Goal: Task Accomplishment & Management: Manage account settings

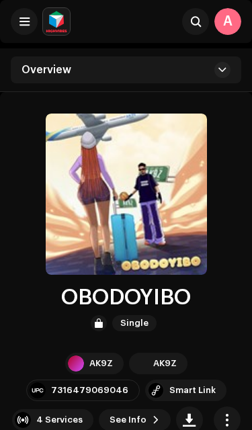
click at [26, 9] on button at bounding box center [24, 21] width 27 height 27
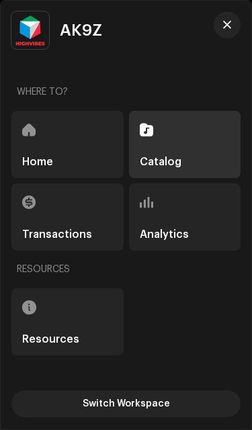
click at [74, 153] on div "Home" at bounding box center [67, 144] width 112 height 67
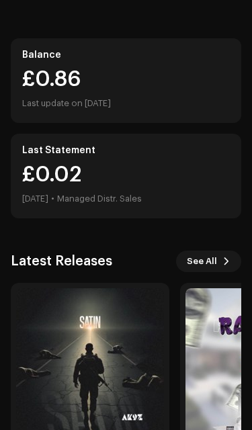
scroll to position [151, 0]
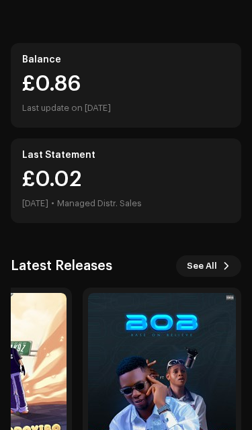
click at [182, 371] on img at bounding box center [162, 367] width 148 height 148
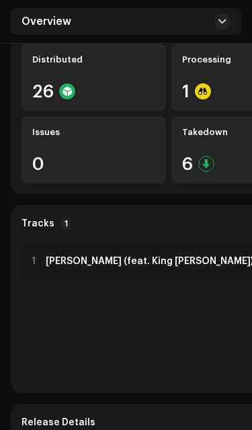
scroll to position [460, 0]
click at [202, 151] on div "Takedown 6" at bounding box center [244, 149] width 145 height 67
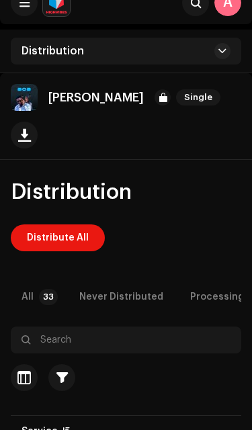
scroll to position [19, 0]
click at [65, 225] on span "Distribute All" at bounding box center [58, 238] width 62 height 27
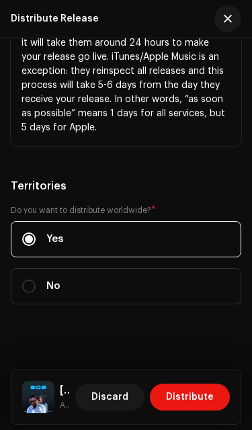
scroll to position [691, 0]
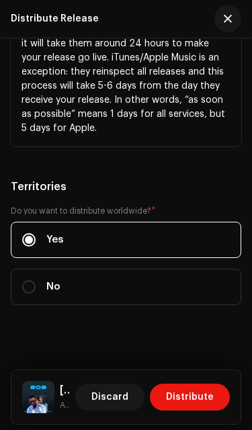
click at [204, 397] on span "Distribute" at bounding box center [190, 397] width 48 height 27
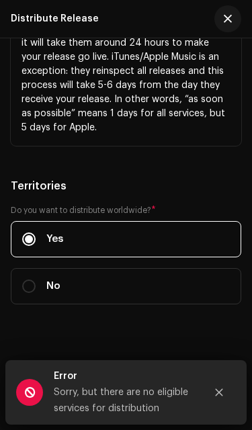
click at [225, 402] on button "Close" at bounding box center [219, 392] width 27 height 27
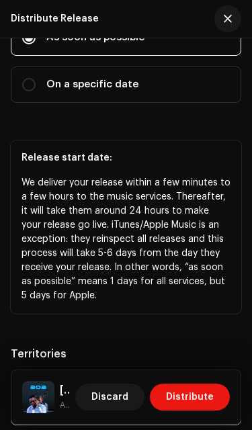
scroll to position [441, 0]
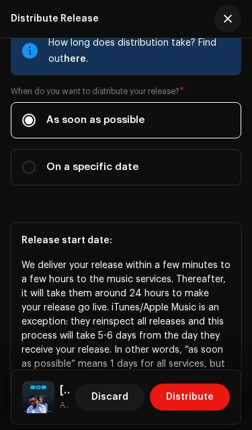
click at [128, 400] on span "Discard" at bounding box center [109, 397] width 37 height 27
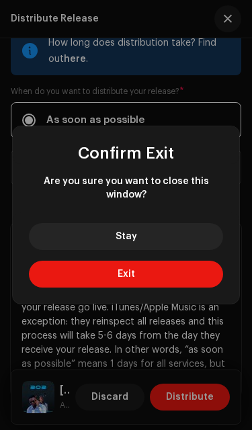
click at [147, 272] on button "Exit" at bounding box center [126, 274] width 195 height 27
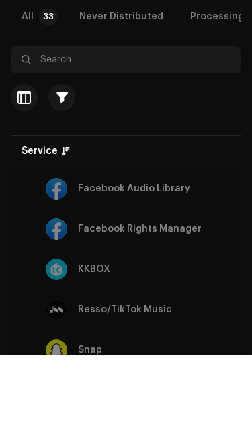
scroll to position [297, 0]
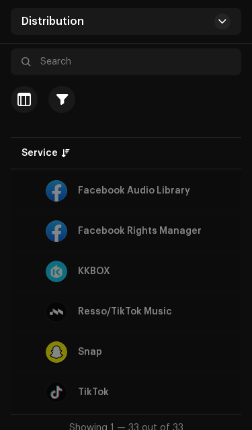
click at [124, 382] on div "TikTok" at bounding box center [146, 393] width 248 height 22
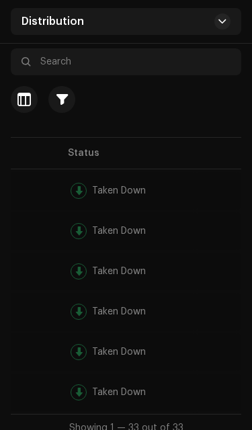
scroll to position [0, 646]
click at [72, 385] on div at bounding box center [79, 393] width 16 height 16
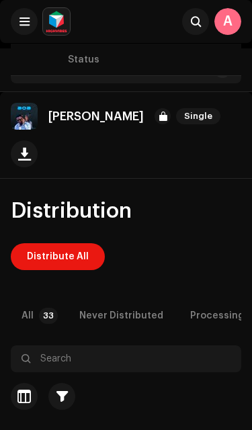
click at [127, 303] on div "Never Distributed" at bounding box center [121, 316] width 84 height 27
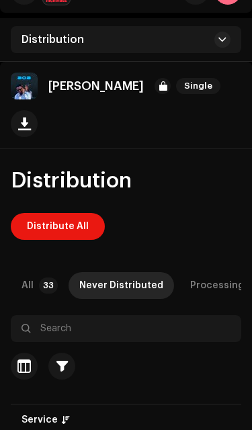
scroll to position [2, 0]
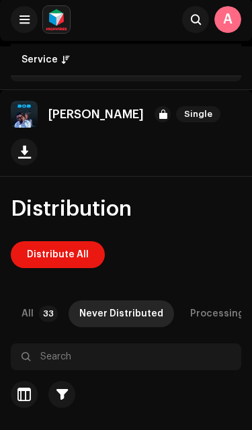
click at [31, 147] on span "button" at bounding box center [24, 152] width 13 height 11
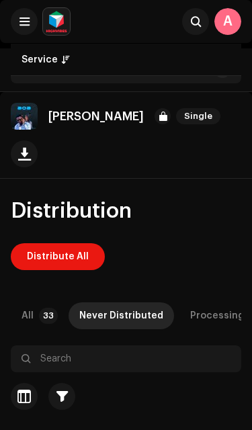
click at [33, 303] on div "All" at bounding box center [28, 316] width 12 height 27
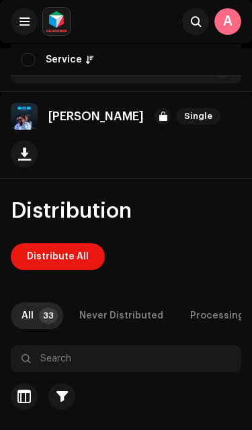
click at [41, 303] on p-tab "All 33" at bounding box center [37, 316] width 52 height 27
click at [69, 243] on span "Distribute All" at bounding box center [58, 256] width 62 height 27
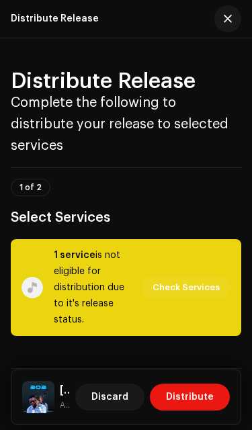
click at [198, 274] on span "Check Services" at bounding box center [186, 287] width 67 height 27
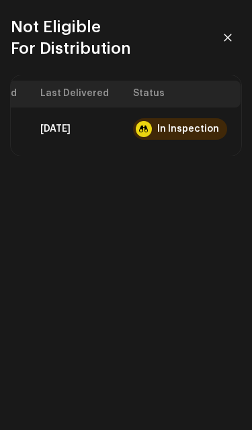
scroll to position [0, 178]
click at [230, 34] on icon "button" at bounding box center [227, 37] width 9 height 9
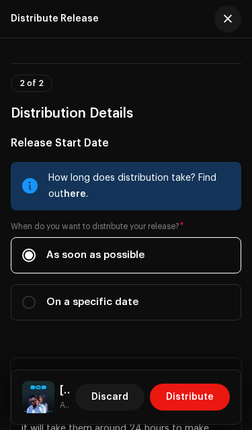
scroll to position [348, 0]
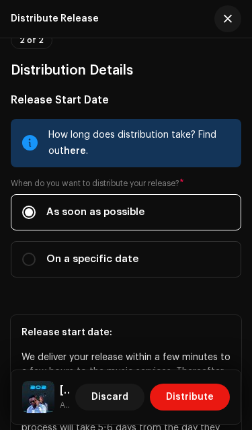
click at [182, 127] on div "How long does distribution take? Find out here ." at bounding box center [139, 143] width 182 height 32
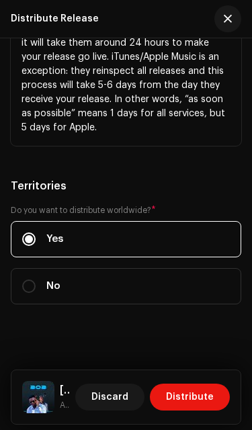
scroll to position [691, 0]
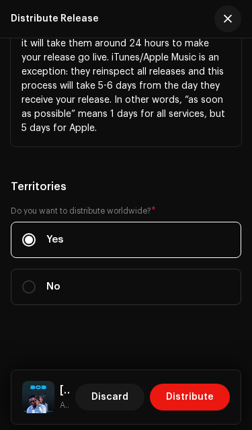
click at [159, 269] on label "No" at bounding box center [126, 287] width 231 height 36
click at [36, 280] on input "No" at bounding box center [28, 286] width 13 height 13
radio input "true"
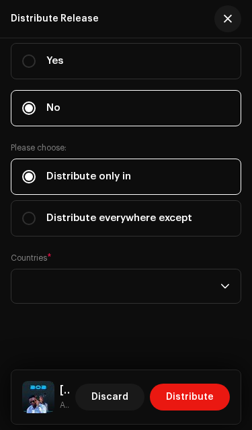
scroll to position [869, 0]
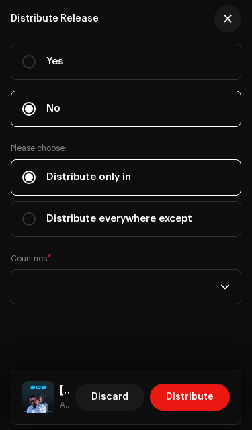
click at [185, 212] on span "Distribute everywhere except" at bounding box center [119, 219] width 146 height 15
click at [36, 213] on input "Distribute everywhere except" at bounding box center [28, 219] width 13 height 13
radio input "true"
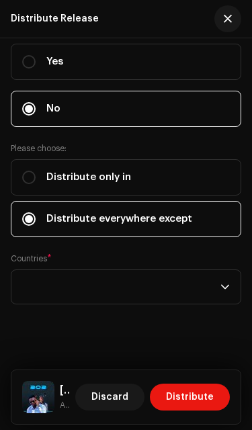
click at [187, 273] on div "empty" at bounding box center [121, 287] width 198 height 34
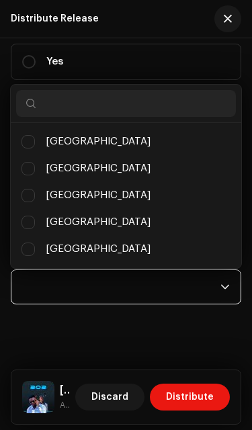
scroll to position [10, 76]
click at [232, 17] on button "button" at bounding box center [228, 18] width 27 height 27
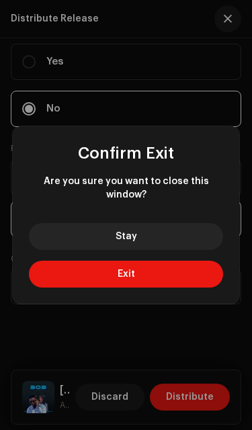
click at [155, 266] on button "Exit" at bounding box center [126, 274] width 195 height 27
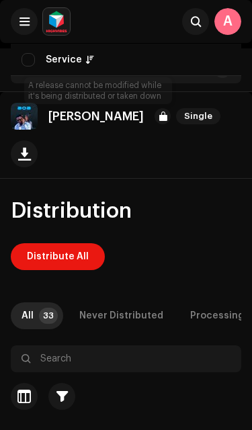
click at [155, 114] on div at bounding box center [163, 116] width 16 height 16
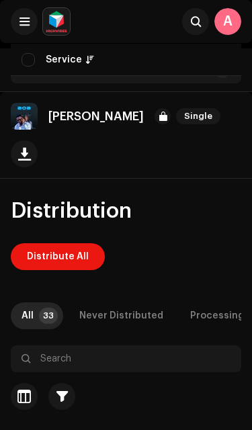
click at [155, 114] on div at bounding box center [163, 116] width 16 height 16
click at [155, 112] on div at bounding box center [163, 116] width 16 height 16
click at [68, 106] on div "[PERSON_NAME] Single" at bounding box center [118, 116] width 215 height 27
click at [32, 111] on img at bounding box center [24, 116] width 27 height 27
click at [26, 118] on img at bounding box center [24, 116] width 27 height 27
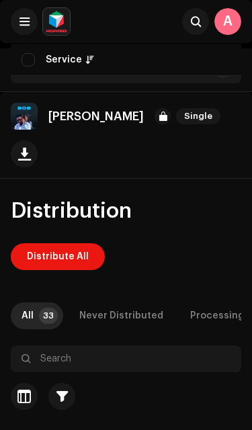
click at [68, 62] on div "Service" at bounding box center [64, 59] width 36 height 13
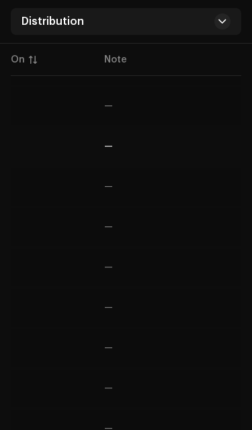
scroll to position [0, 540]
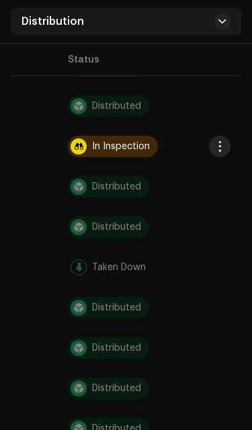
click at [127, 263] on div "Taken Down" at bounding box center [119, 267] width 54 height 9
click at [72, 260] on re-a-icon-status-badge at bounding box center [79, 268] width 16 height 16
click at [222, 136] on button "button" at bounding box center [220, 147] width 22 height 22
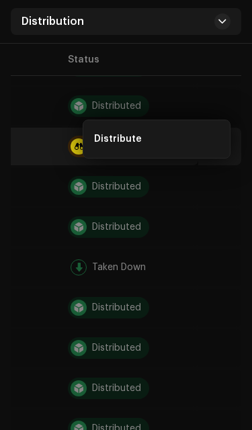
click at [182, 145] on div "Distribute" at bounding box center [157, 139] width 136 height 27
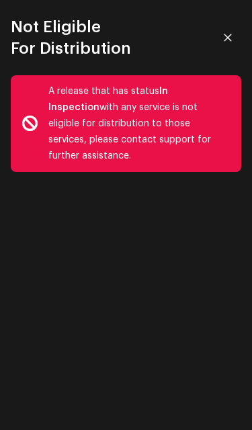
click at [232, 35] on icon "button" at bounding box center [227, 37] width 9 height 9
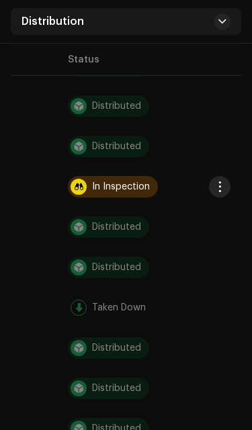
click at [137, 182] on div "In Inspection" at bounding box center [121, 186] width 58 height 9
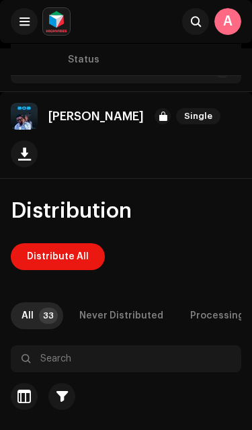
click at [123, 303] on div "Never Distributed" at bounding box center [121, 316] width 84 height 27
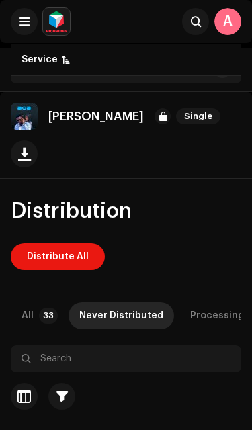
click at [215, 303] on div "Processing" at bounding box center [217, 316] width 54 height 27
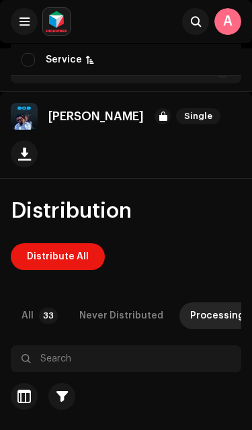
click at [27, 12] on button at bounding box center [24, 21] width 27 height 27
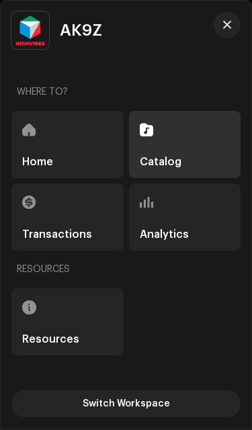
click at [67, 140] on div "Home" at bounding box center [67, 144] width 112 height 67
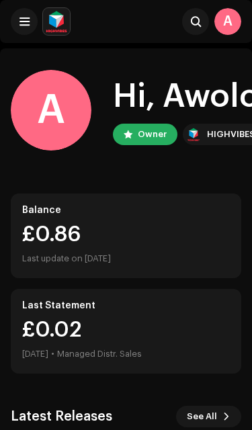
click at [27, 14] on button at bounding box center [24, 21] width 27 height 27
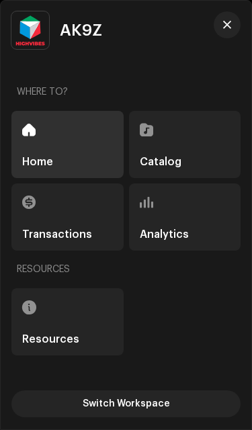
click at [81, 34] on span "AK9Z" at bounding box center [81, 30] width 42 height 16
click at [83, 317] on div "Resources" at bounding box center [67, 322] width 112 height 67
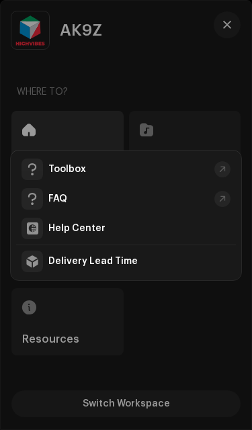
click at [184, 340] on div "Toolbox FAQ Help Center Delivery Lead Time" at bounding box center [126, 215] width 252 height 430
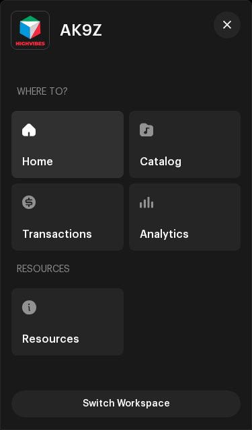
click at [179, 230] on h5 "Analytics" at bounding box center [164, 234] width 49 height 11
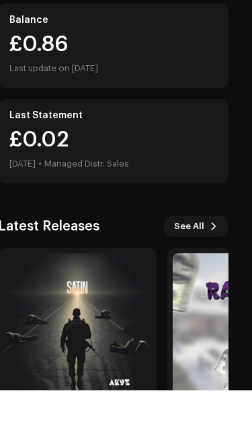
scroll to position [155, 14]
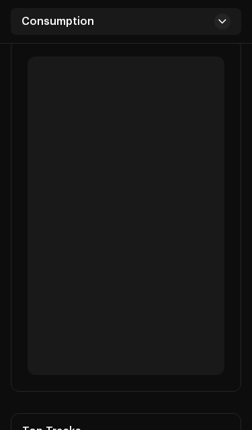
scroll to position [231, 0]
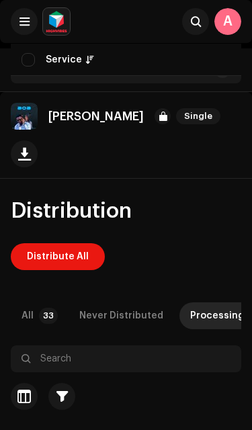
click at [24, 13] on button at bounding box center [24, 21] width 27 height 27
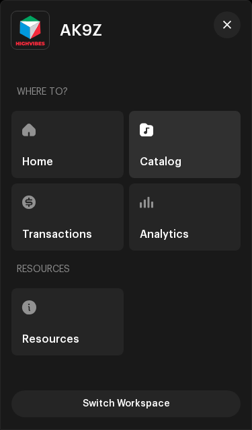
click at [84, 145] on div "Home" at bounding box center [67, 144] width 112 height 67
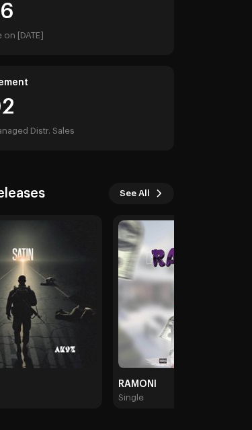
scroll to position [223, 67]
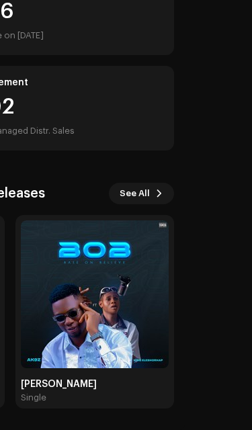
click at [122, 327] on img at bounding box center [95, 295] width 148 height 148
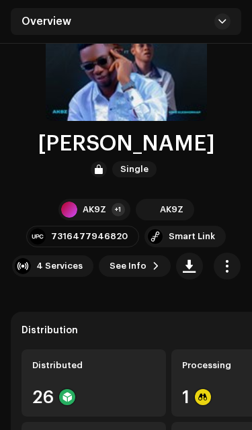
scroll to position [155, 0]
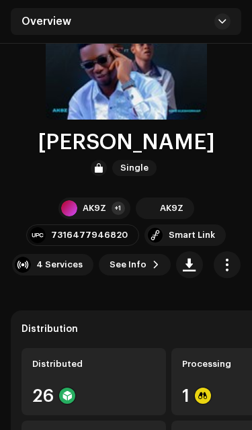
click at [196, 234] on div "Smart Link" at bounding box center [192, 235] width 46 height 11
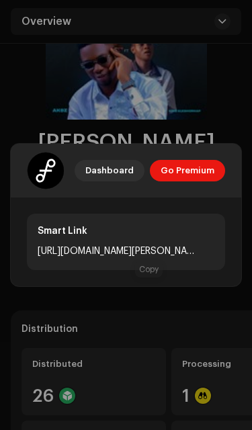
click at [206, 256] on div at bounding box center [210, 250] width 9 height 11
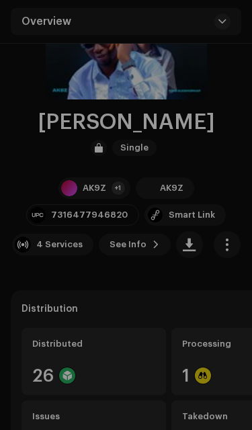
click at [193, 84] on div "[DOMAIN_NAME] Dashboard Go Premium Smart Link [URL][DOMAIN_NAME][PERSON_NAME]" at bounding box center [126, 215] width 252 height 430
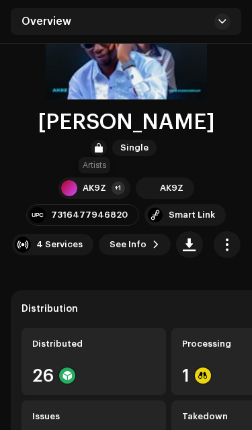
click at [93, 181] on div "AK9Z +1" at bounding box center [95, 189] width 72 height 22
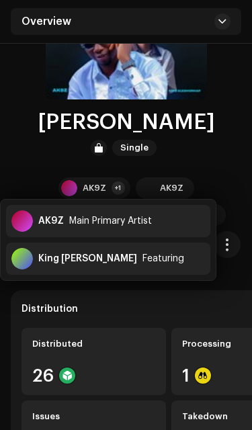
click at [147, 221] on div "Main Primary Artist" at bounding box center [110, 221] width 83 height 11
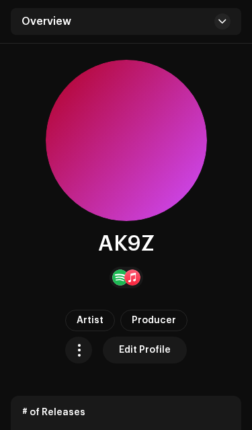
scroll to position [100, 0]
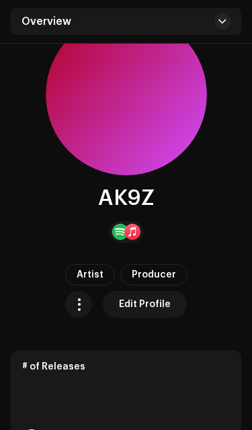
click at [152, 305] on span "Edit Profile" at bounding box center [145, 304] width 52 height 27
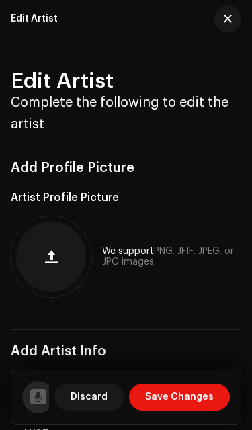
click at [54, 253] on span "button" at bounding box center [51, 257] width 13 height 11
click at [52, 252] on span "button" at bounding box center [51, 257] width 13 height 11
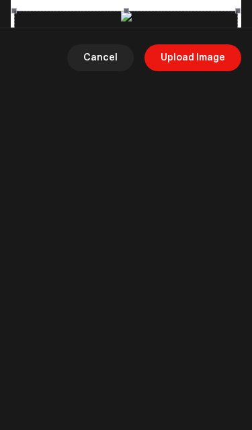
click at [210, 71] on span "Upload Image" at bounding box center [193, 57] width 65 height 27
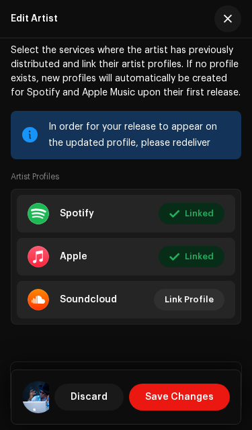
scroll to position [1285, 0]
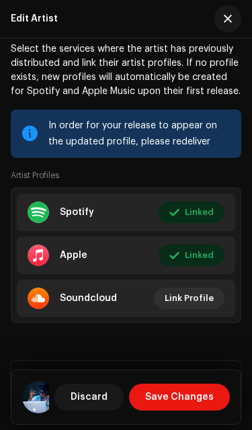
click at [203, 301] on span "Link Profile" at bounding box center [189, 298] width 49 height 27
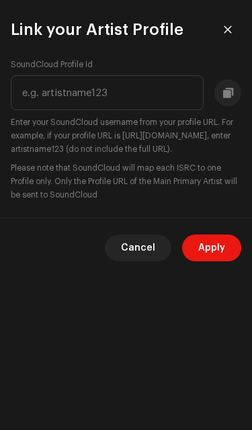
click at [198, 155] on small "Enter your SoundCloud username from your profile URL. For example, if your prof…" at bounding box center [126, 136] width 231 height 40
click at [233, 30] on button "button" at bounding box center [228, 29] width 27 height 27
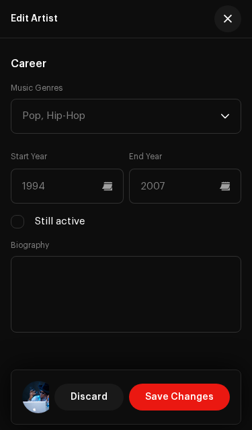
scroll to position [1717, 0]
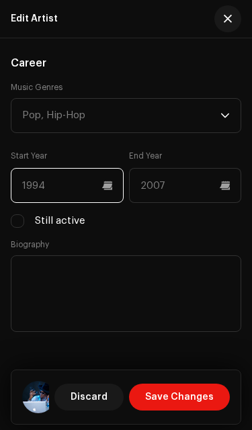
click at [42, 187] on input "text" at bounding box center [67, 185] width 113 height 35
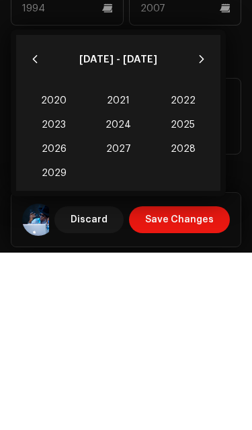
click at [33, 223] on button "Previous Decade" at bounding box center [35, 236] width 27 height 27
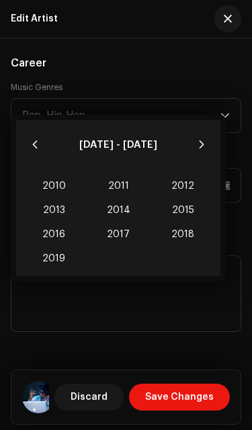
click at [184, 198] on span "2015" at bounding box center [183, 210] width 65 height 24
type input "2015"
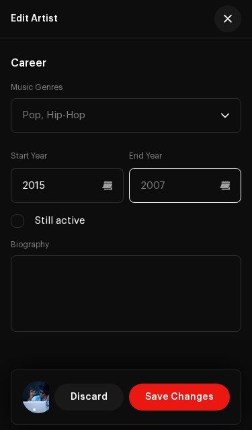
click at [190, 185] on input "text" at bounding box center [185, 185] width 113 height 35
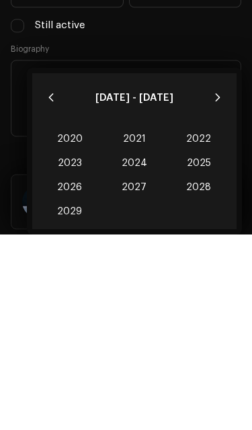
click at [56, 395] on span "2029" at bounding box center [70, 407] width 65 height 24
type input "2029"
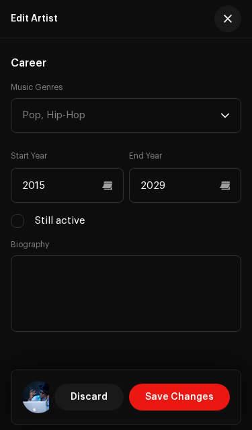
click at [190, 122] on div "Pop, Hip-Hop" at bounding box center [121, 116] width 198 height 34
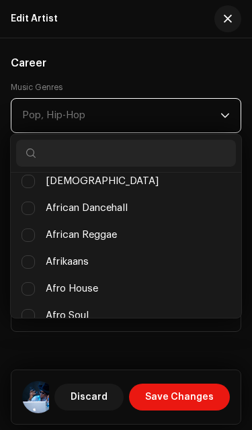
scroll to position [194, 0]
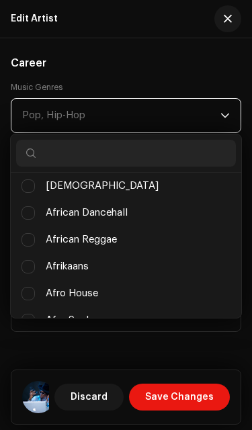
click at [167, 185] on li "[DEMOGRAPHIC_DATA]" at bounding box center [126, 186] width 220 height 27
checkbox input "true"
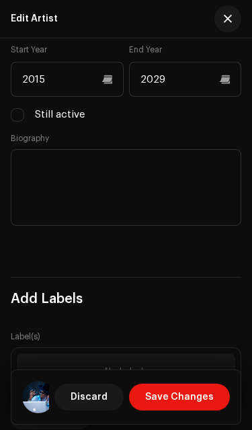
scroll to position [1835, 0]
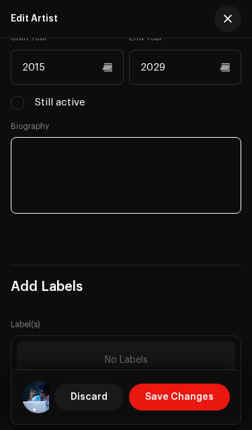
click at [172, 174] on textarea at bounding box center [126, 175] width 231 height 77
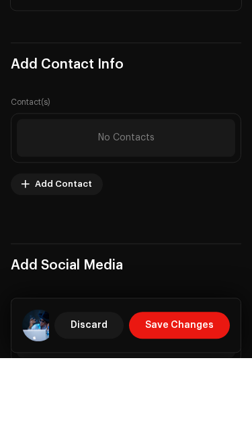
scroll to position [2260, 0]
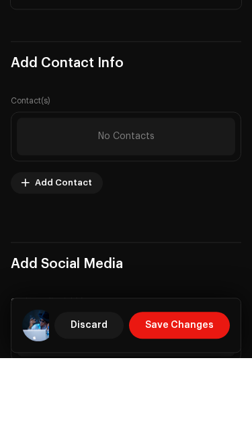
click at [192, 190] on div "No Contacts" at bounding box center [126, 209] width 219 height 38
type textarea "Entertainment icon"
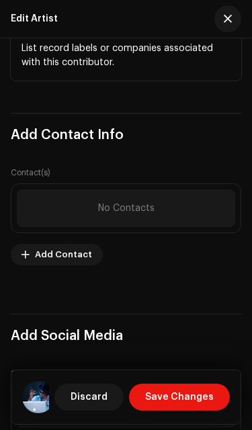
click at [157, 204] on div "No Contacts" at bounding box center [126, 209] width 219 height 38
click at [153, 221] on div "No Contacts" at bounding box center [126, 209] width 219 height 38
click at [143, 144] on h3 "Add Contact Info" at bounding box center [126, 135] width 231 height 22
click at [122, 214] on span "No Contacts" at bounding box center [126, 208] width 56 height 11
click at [59, 264] on span "Add Contact" at bounding box center [63, 254] width 57 height 27
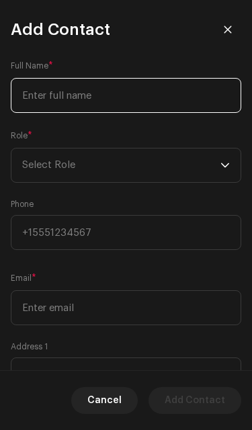
click at [46, 94] on input at bounding box center [126, 95] width 231 height 35
type input "[PERSON_NAME]"
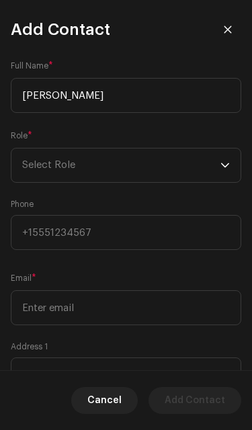
click at [196, 152] on span "Select Role" at bounding box center [121, 166] width 198 height 34
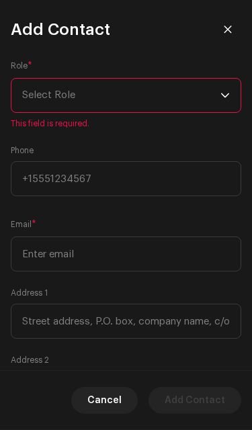
scroll to position [86, 0]
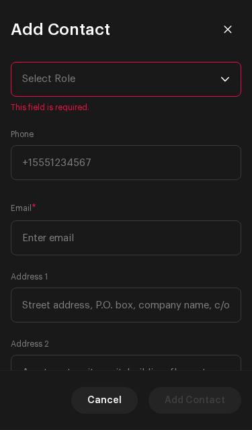
click at [203, 85] on span "Select Role" at bounding box center [121, 80] width 198 height 34
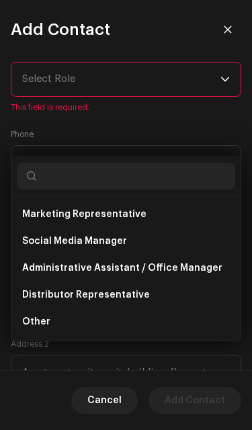
scroll to position [215, 0]
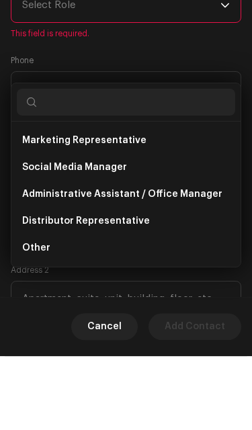
click at [163, 309] on li "Other" at bounding box center [126, 322] width 219 height 27
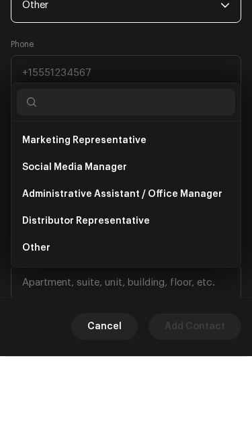
scroll to position [165, 0]
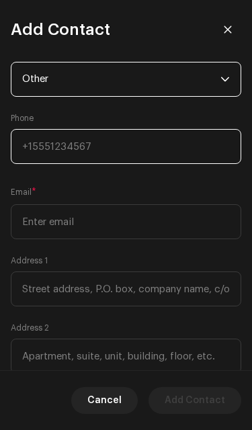
click at [180, 140] on input at bounding box center [126, 146] width 231 height 35
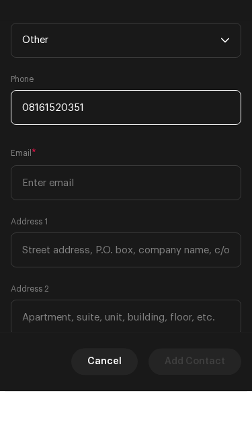
type input "08161520351"
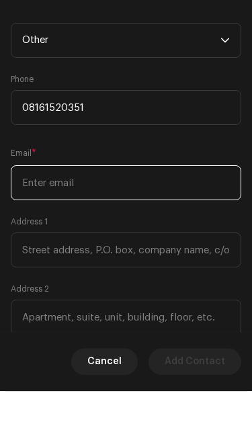
click at [167, 186] on div "Email *" at bounding box center [126, 213] width 231 height 54
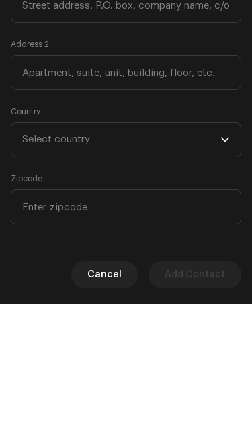
scroll to position [272, 0]
type input "[EMAIL_ADDRESS][DOMAIN_NAME]"
click at [208, 248] on span "Select country" at bounding box center [121, 265] width 198 height 34
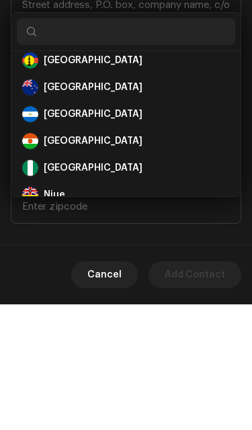
scroll to position [4207, 0]
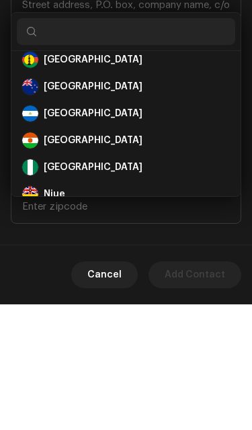
click at [151, 285] on div "[GEOGRAPHIC_DATA]" at bounding box center [126, 293] width 208 height 16
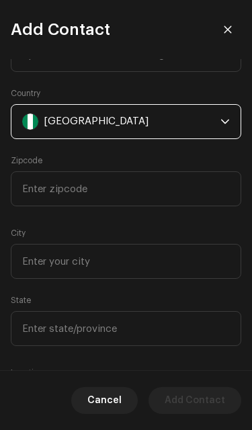
scroll to position [423, 0]
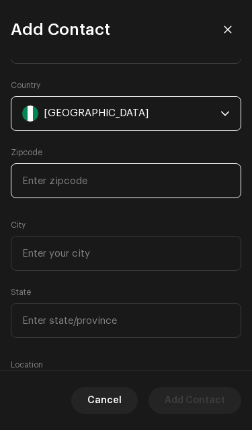
click at [169, 180] on input at bounding box center [126, 180] width 231 height 35
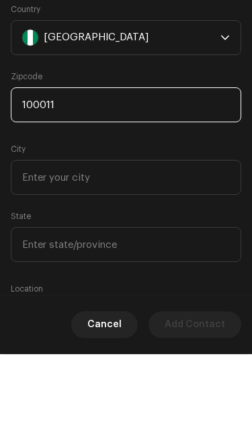
type input "100011"
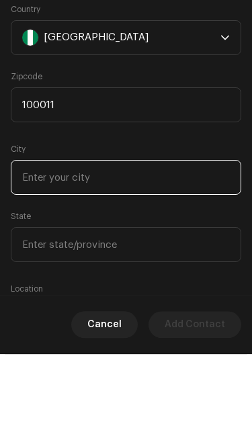
click at [182, 236] on input at bounding box center [126, 253] width 231 height 35
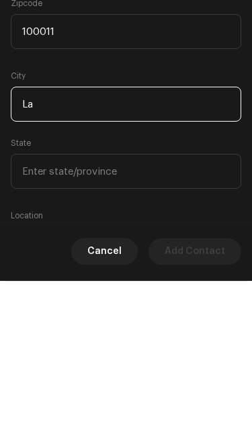
type input "L"
type input "[PERSON_NAME]"
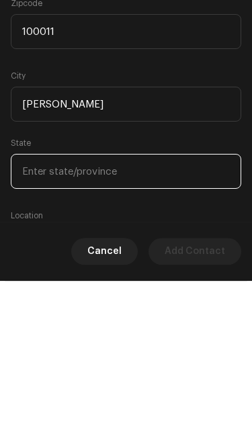
click at [187, 303] on input at bounding box center [126, 320] width 231 height 35
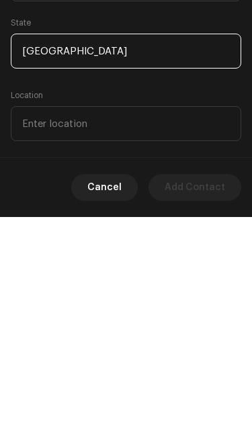
scroll to position [485, 0]
type input "[GEOGRAPHIC_DATA]"
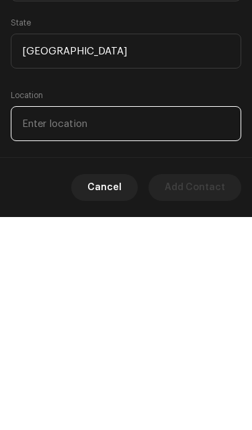
click at [190, 319] on input at bounding box center [126, 336] width 231 height 35
type input "Araromi"
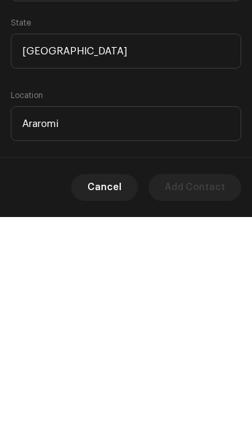
click at [22, 371] on div "Cancel Add Contact" at bounding box center [126, 401] width 252 height 60
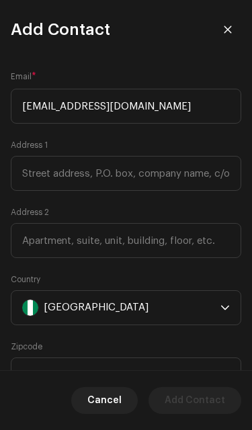
scroll to position [223, 0]
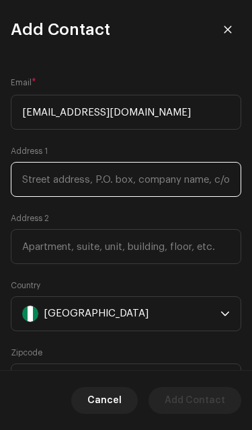
click at [189, 184] on input at bounding box center [126, 179] width 231 height 35
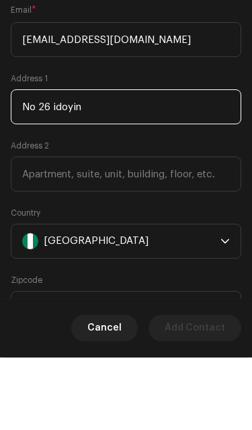
type input "No 26 idoyin"
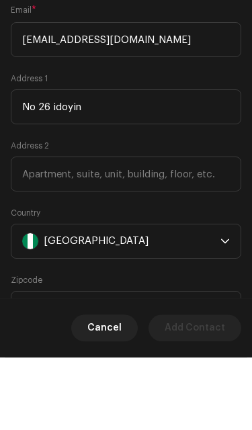
click at [207, 213] on div "Address 2" at bounding box center [126, 238] width 231 height 51
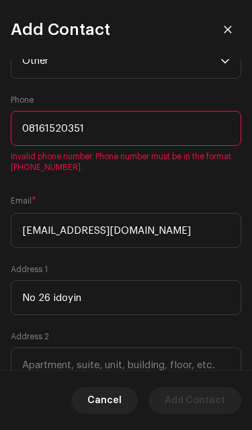
scroll to position [97, 0]
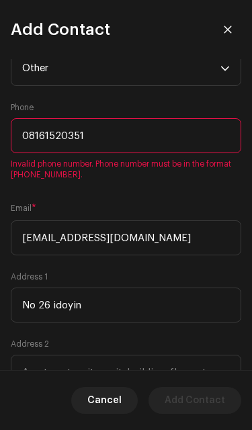
click at [21, 136] on input "08161520351" at bounding box center [126, 135] width 231 height 35
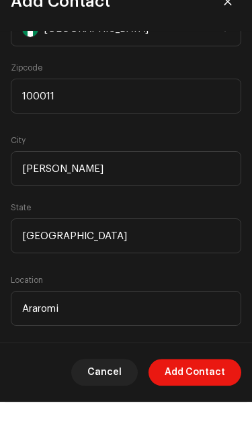
scroll to position [458, 0]
type input "[PHONE_NUMBER]"
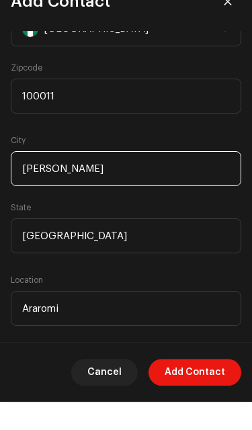
click at [186, 180] on input "[PERSON_NAME]" at bounding box center [126, 197] width 231 height 35
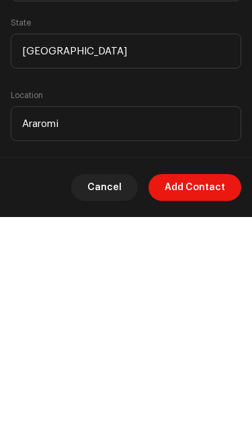
click at [213, 387] on span "Add Contact" at bounding box center [195, 400] width 61 height 27
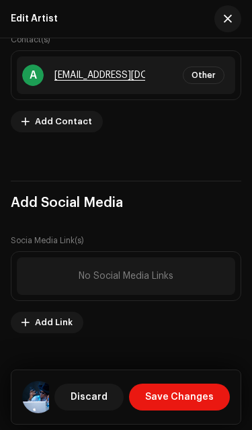
scroll to position [2400, 0]
click at [51, 326] on span "Add Link" at bounding box center [54, 322] width 38 height 27
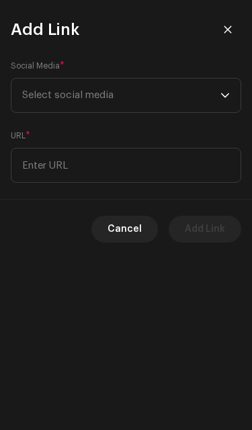
click at [206, 93] on span "Select social media" at bounding box center [121, 96] width 198 height 34
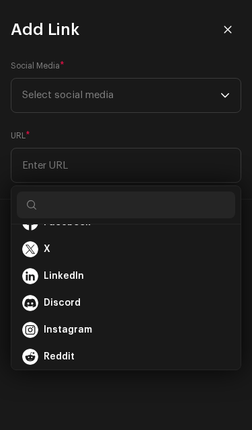
scroll to position [19, 0]
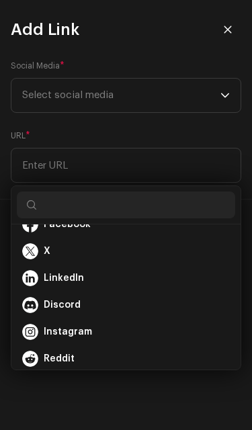
click at [128, 243] on div "X" at bounding box center [126, 251] width 208 height 16
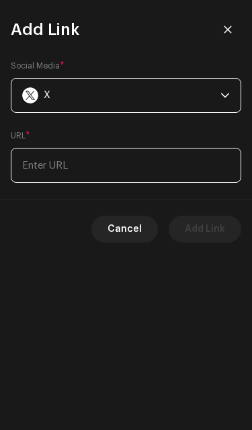
click at [59, 169] on input at bounding box center [126, 165] width 231 height 35
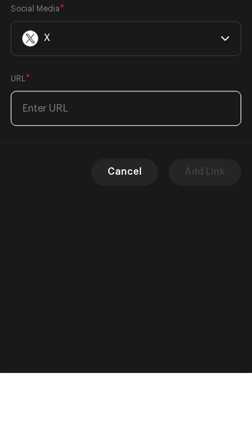
click at [63, 148] on input at bounding box center [126, 165] width 231 height 35
paste input "[URL][DOMAIN_NAME]"
type input "[URL][DOMAIN_NAME]"
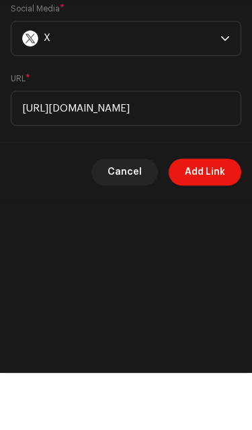
click at [215, 216] on span "Add Link" at bounding box center [205, 229] width 40 height 27
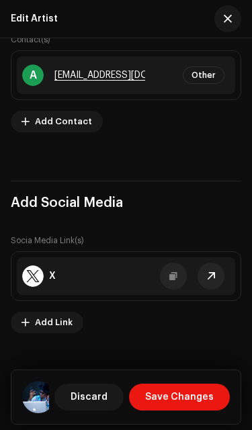
scroll to position [2400, 0]
click at [49, 323] on span "Add Link" at bounding box center [54, 322] width 38 height 27
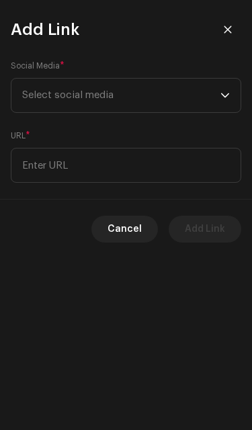
click at [38, 100] on span "Select social media" at bounding box center [67, 95] width 91 height 10
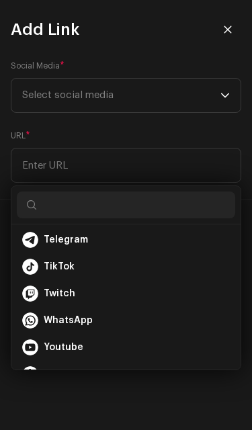
scroll to position [196, 0]
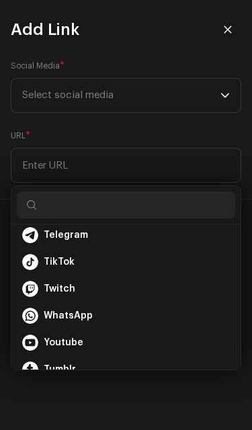
click at [150, 254] on div "TikTok" at bounding box center [126, 262] width 208 height 16
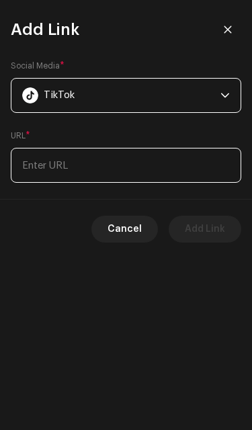
click at [44, 167] on input at bounding box center [126, 165] width 231 height 35
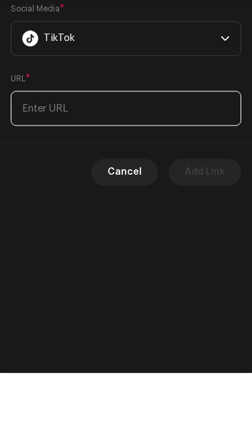
click at [81, 148] on input at bounding box center [126, 165] width 231 height 35
paste input "[URL][DOMAIN_NAME]"
type input "[URL][DOMAIN_NAME]"
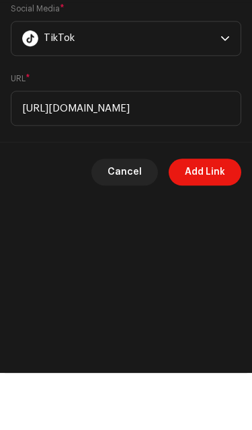
click at [223, 216] on span "Add Link" at bounding box center [205, 229] width 40 height 27
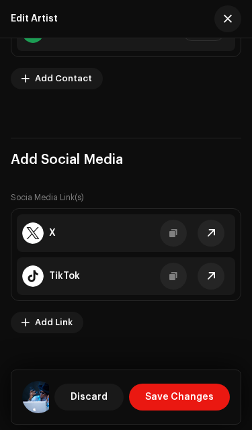
scroll to position [2443, 0]
click at [42, 330] on span "Add Link" at bounding box center [54, 322] width 38 height 27
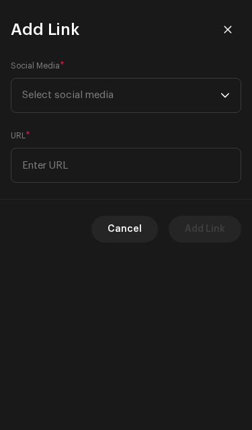
click at [195, 97] on span "Select social media" at bounding box center [121, 96] width 198 height 34
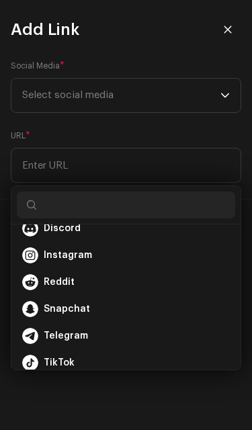
scroll to position [93, 0]
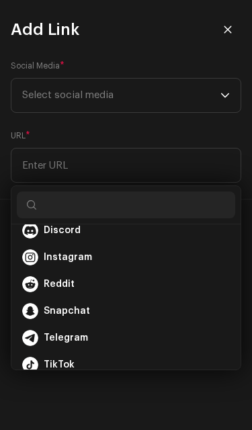
click at [147, 250] on div "Instagram" at bounding box center [126, 258] width 208 height 16
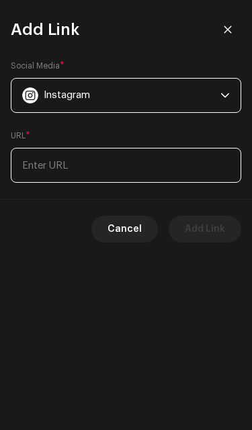
click at [48, 165] on input at bounding box center [126, 165] width 231 height 35
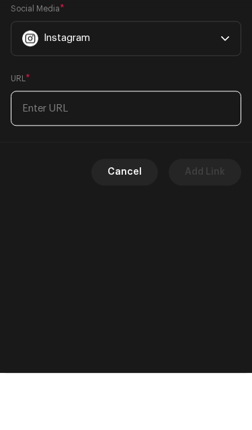
click at [52, 148] on input at bounding box center [126, 165] width 231 height 35
paste input "[URL][DOMAIN_NAME]"
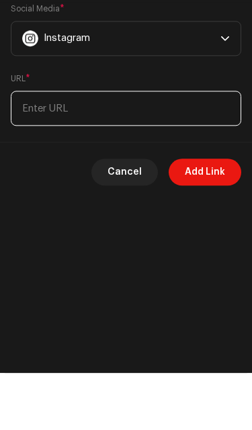
type input "[URL][DOMAIN_NAME]"
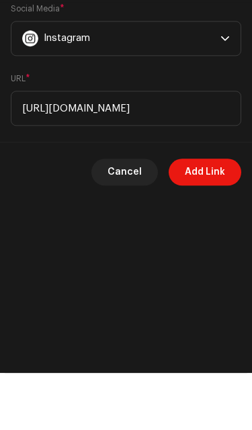
click at [223, 216] on span "Add Link" at bounding box center [205, 229] width 40 height 27
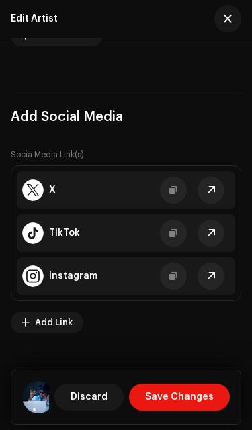
scroll to position [2486, 0]
click at [39, 328] on span "Add Link" at bounding box center [54, 322] width 38 height 27
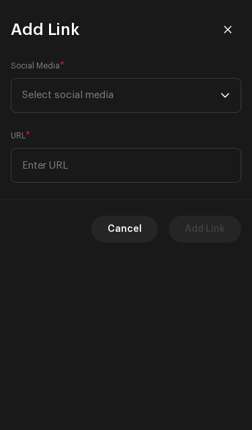
click at [39, 93] on span "Select social media" at bounding box center [67, 95] width 91 height 10
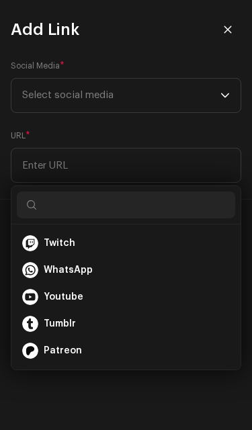
scroll to position [242, 0]
click at [161, 262] on div "WhatsApp" at bounding box center [126, 270] width 208 height 16
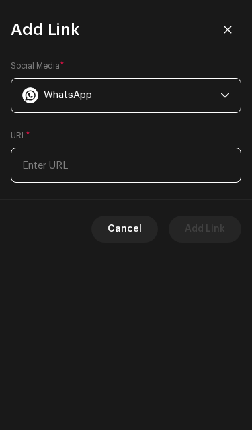
click at [185, 164] on input at bounding box center [126, 165] width 231 height 35
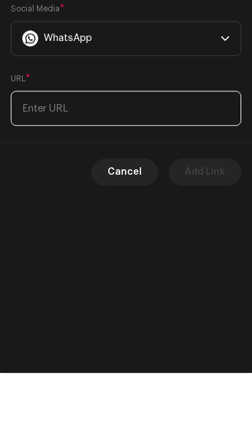
type input "0"
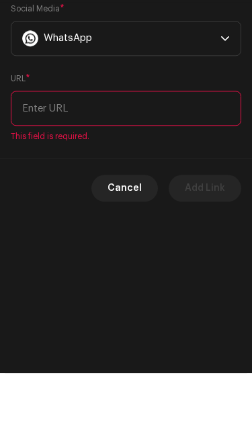
type input "8"
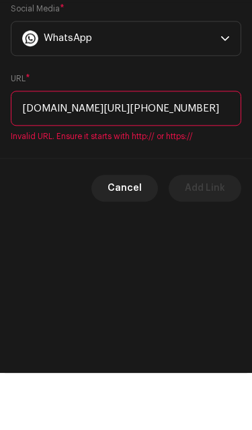
click at [20, 148] on input "[DOMAIN_NAME][URL][PHONE_NUMBER]" at bounding box center [126, 165] width 231 height 35
type input "[URL][DOMAIN_NAME][PHONE_NUMBER]"
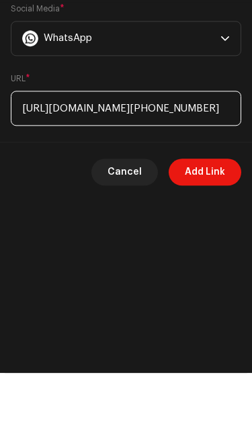
click at [32, 148] on input "[URL][DOMAIN_NAME][PHONE_NUMBER]" at bounding box center [126, 165] width 231 height 35
click at [30, 148] on input "[URL][DOMAIN_NAME][PHONE_NUMBER]" at bounding box center [126, 165] width 231 height 35
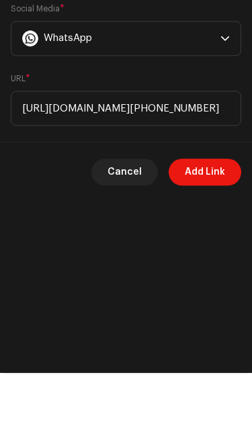
click at [223, 216] on span "Add Link" at bounding box center [205, 229] width 40 height 27
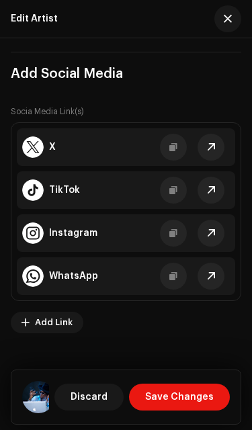
scroll to position [2529, 0]
click at [184, 402] on span "Save Changes" at bounding box center [179, 397] width 69 height 27
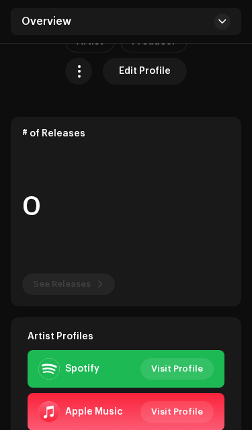
scroll to position [311, 0]
